Goal: Check status: Check status

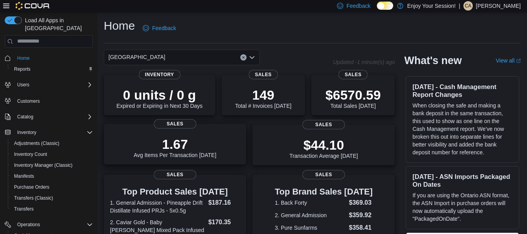
drag, startPoint x: 0, startPoint y: 0, endPoint x: 152, endPoint y: 135, distance: 203.4
click at [152, 135] on div "1.67 Avg Items Per Transaction [DATE]" at bounding box center [175, 145] width 130 height 25
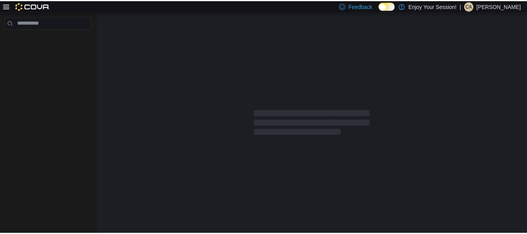
scroll to position [2, 0]
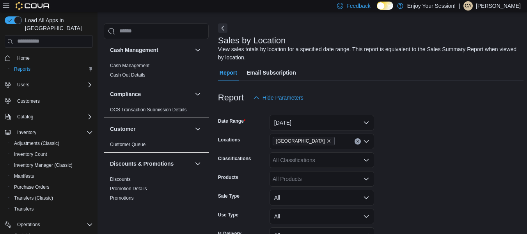
scroll to position [230, 0]
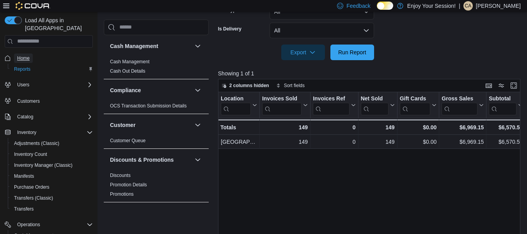
click at [30, 53] on link "Home" at bounding box center [23, 57] width 19 height 9
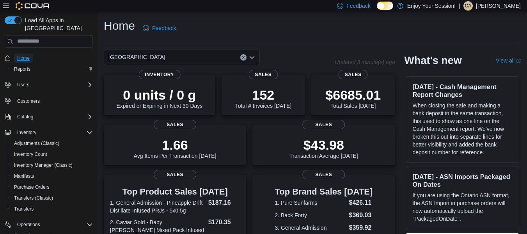
click at [30, 53] on link "Home" at bounding box center [23, 57] width 19 height 9
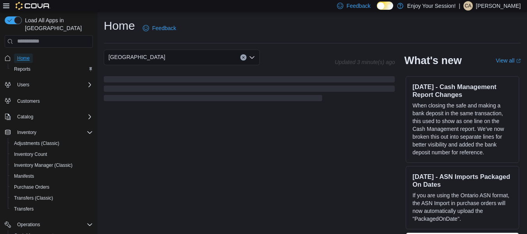
click at [2, 52] on button "Home" at bounding box center [49, 57] width 94 height 11
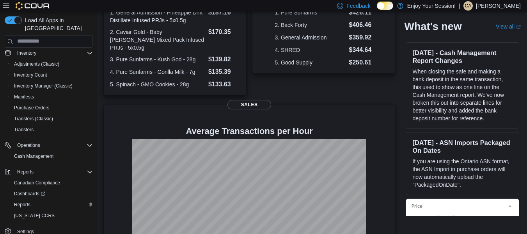
scroll to position [217, 0]
